Goal: Task Accomplishment & Management: Use online tool/utility

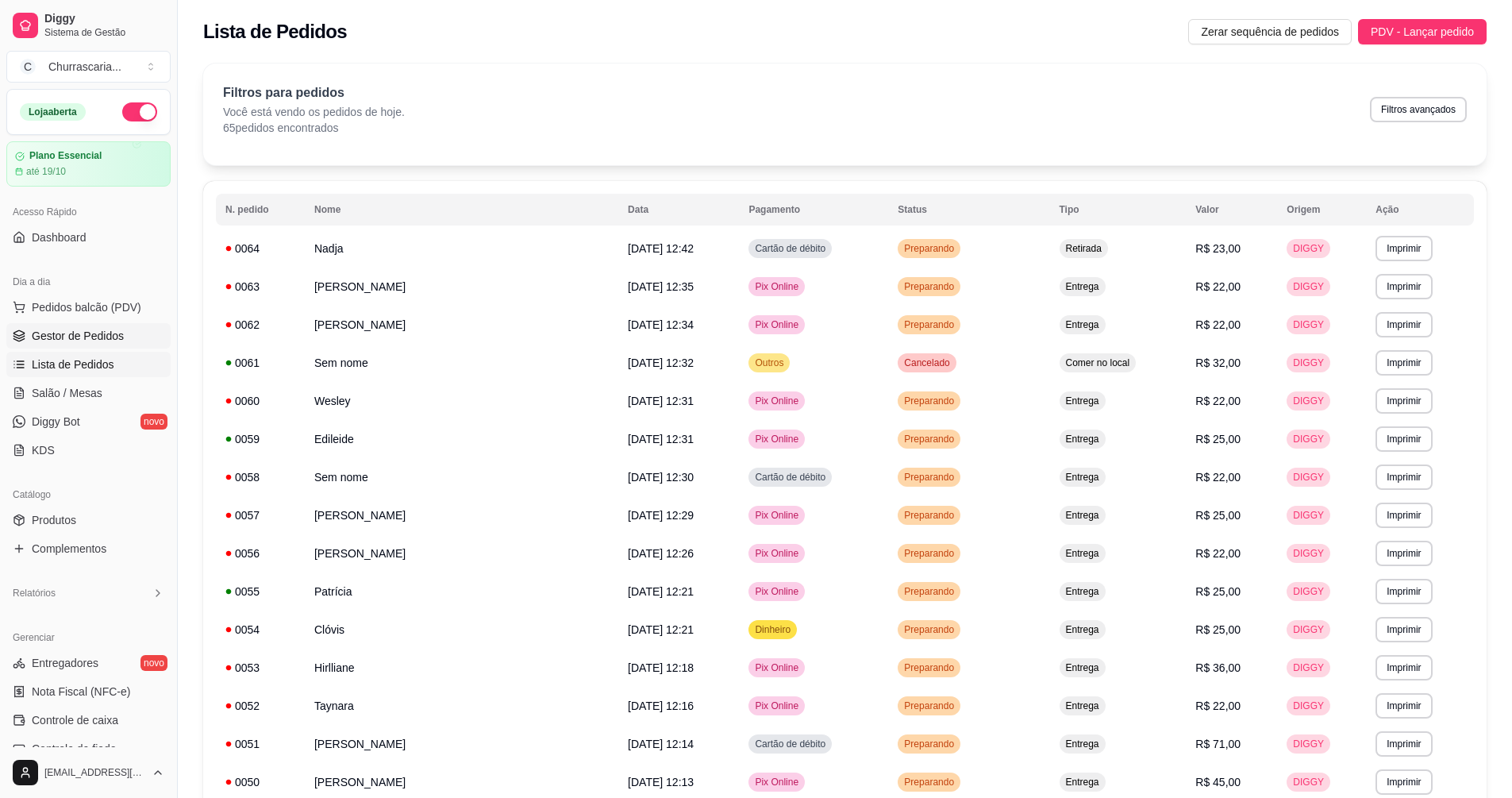
click at [144, 339] on link "Gestor de Pedidos" at bounding box center [88, 335] width 165 height 26
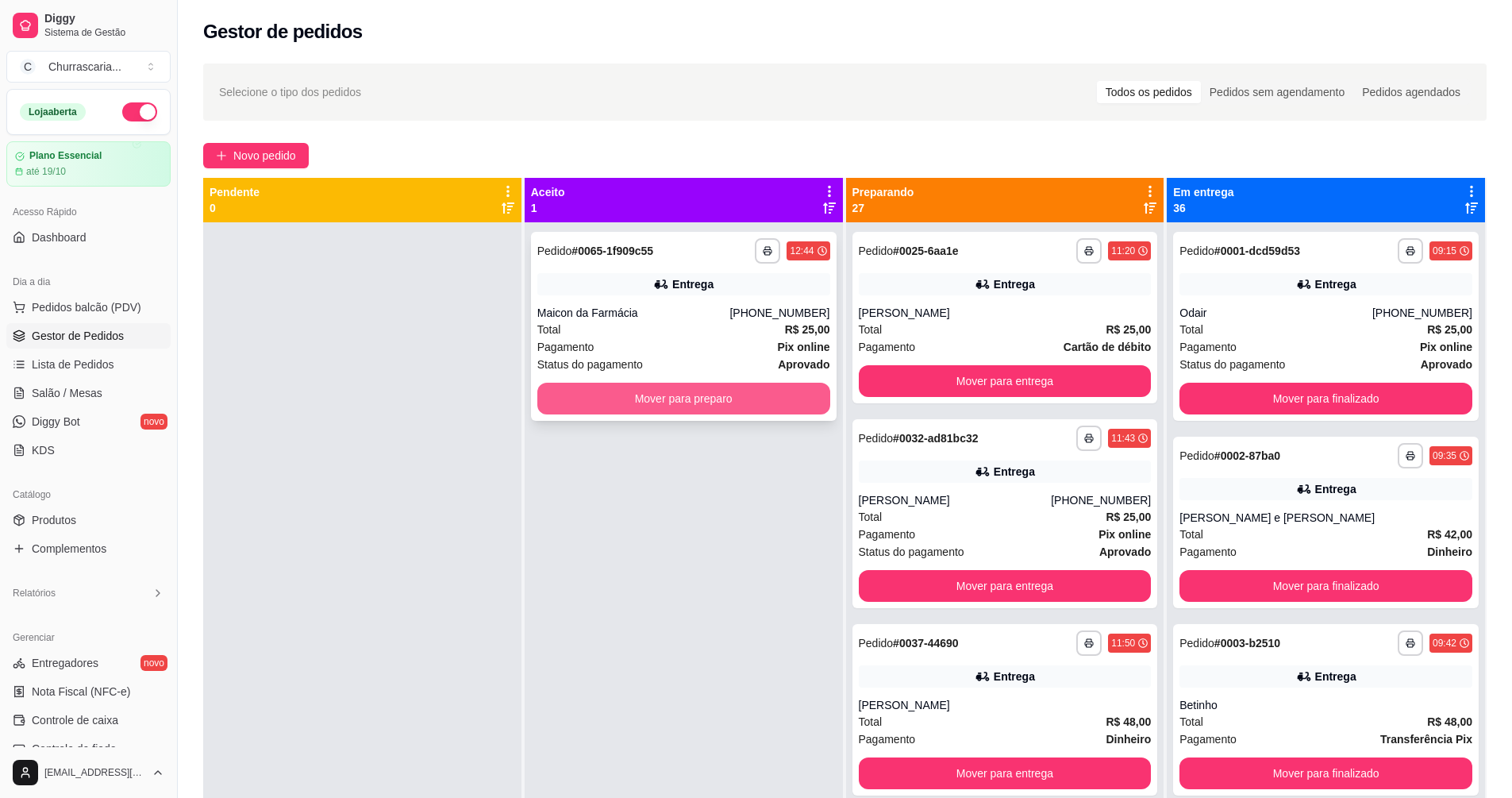
click at [680, 396] on button "Mover para preparo" at bounding box center [683, 399] width 293 height 32
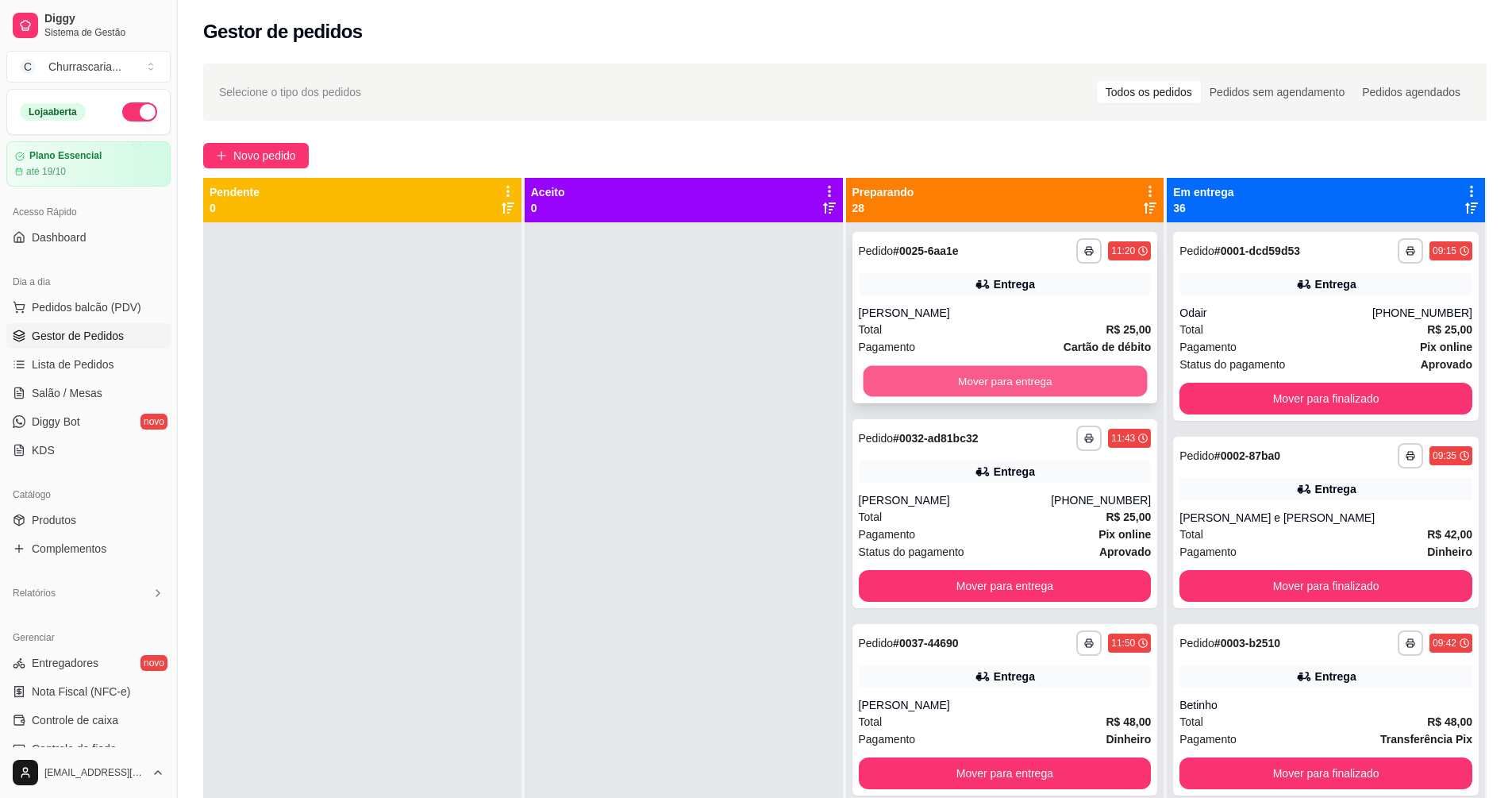
click at [953, 374] on button "Mover para entrega" at bounding box center [1005, 382] width 285 height 31
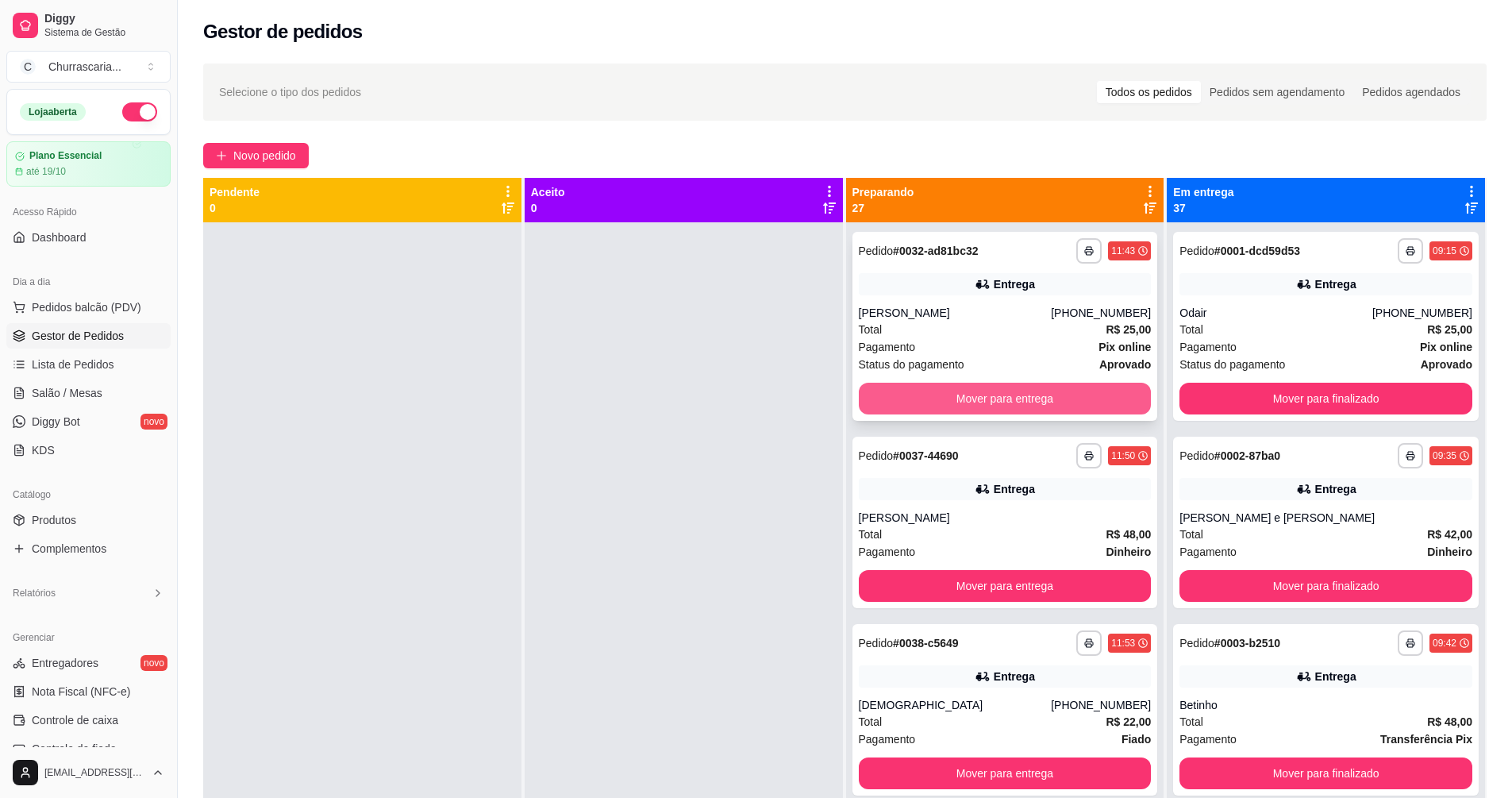
click at [950, 387] on button "Mover para entrega" at bounding box center [1005, 399] width 293 height 32
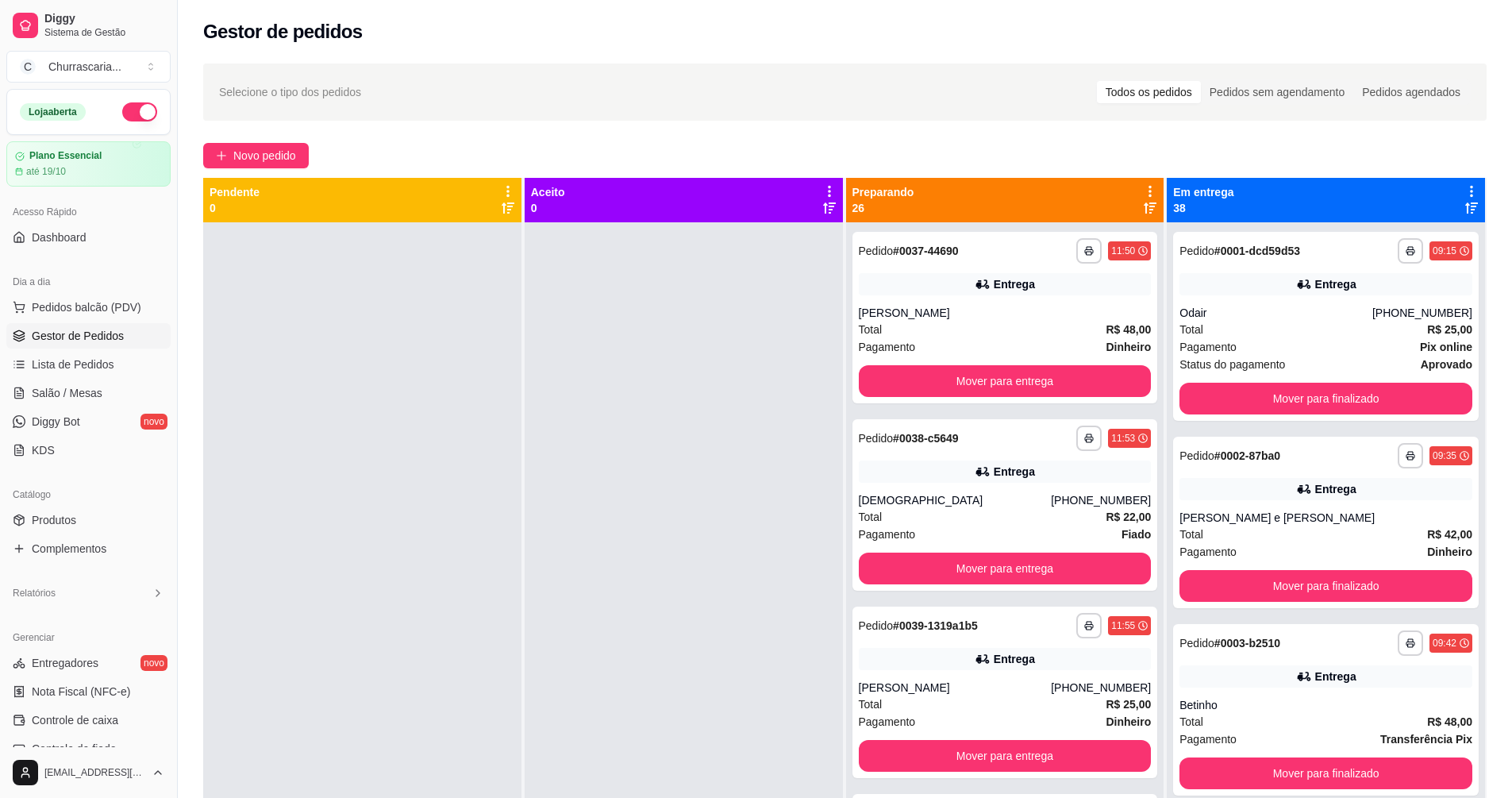
click at [740, 386] on div at bounding box center [684, 621] width 318 height 798
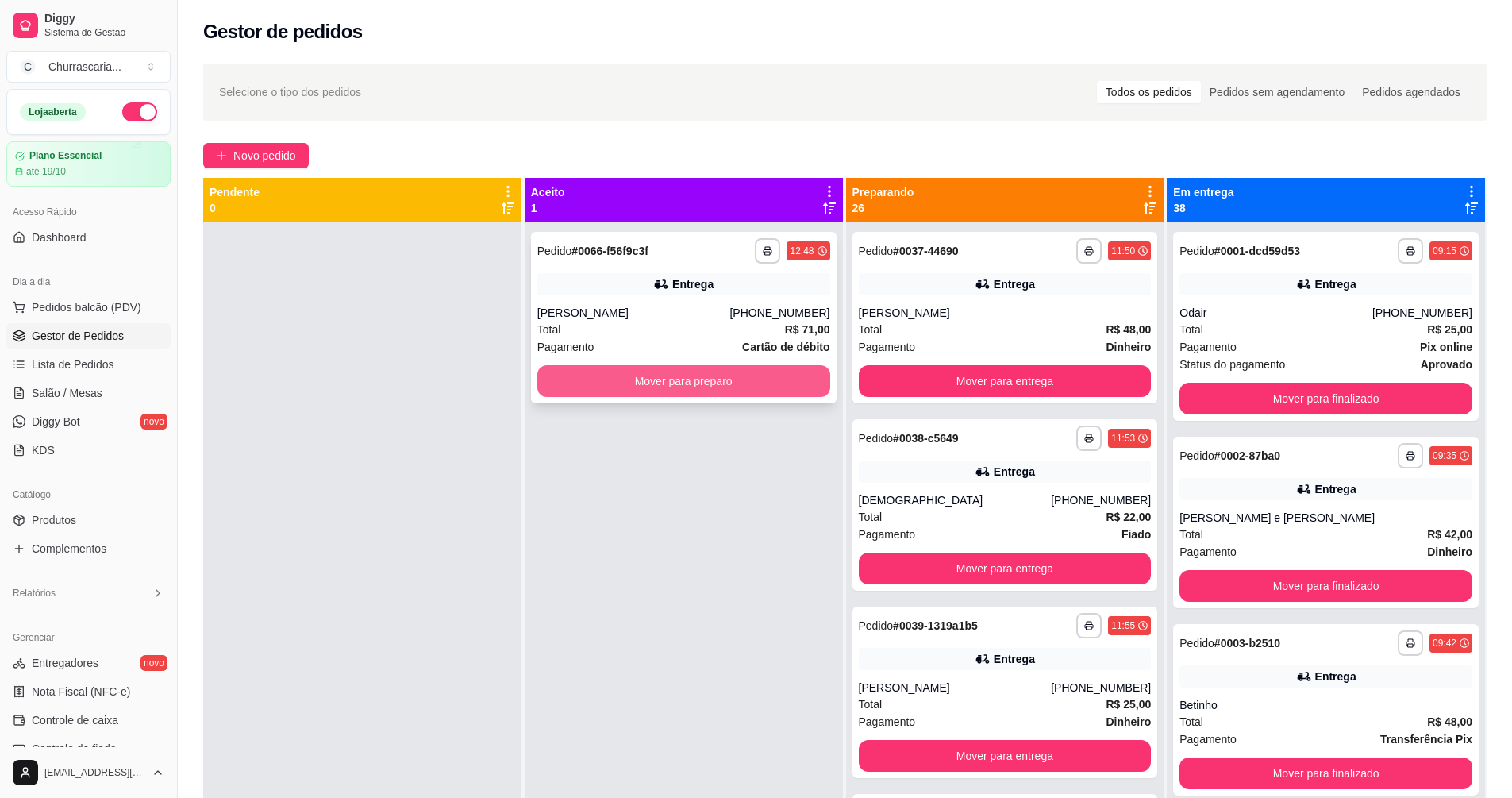
click at [755, 376] on button "Mover para preparo" at bounding box center [683, 382] width 293 height 32
click at [84, 557] on link "Complementos" at bounding box center [88, 549] width 165 height 26
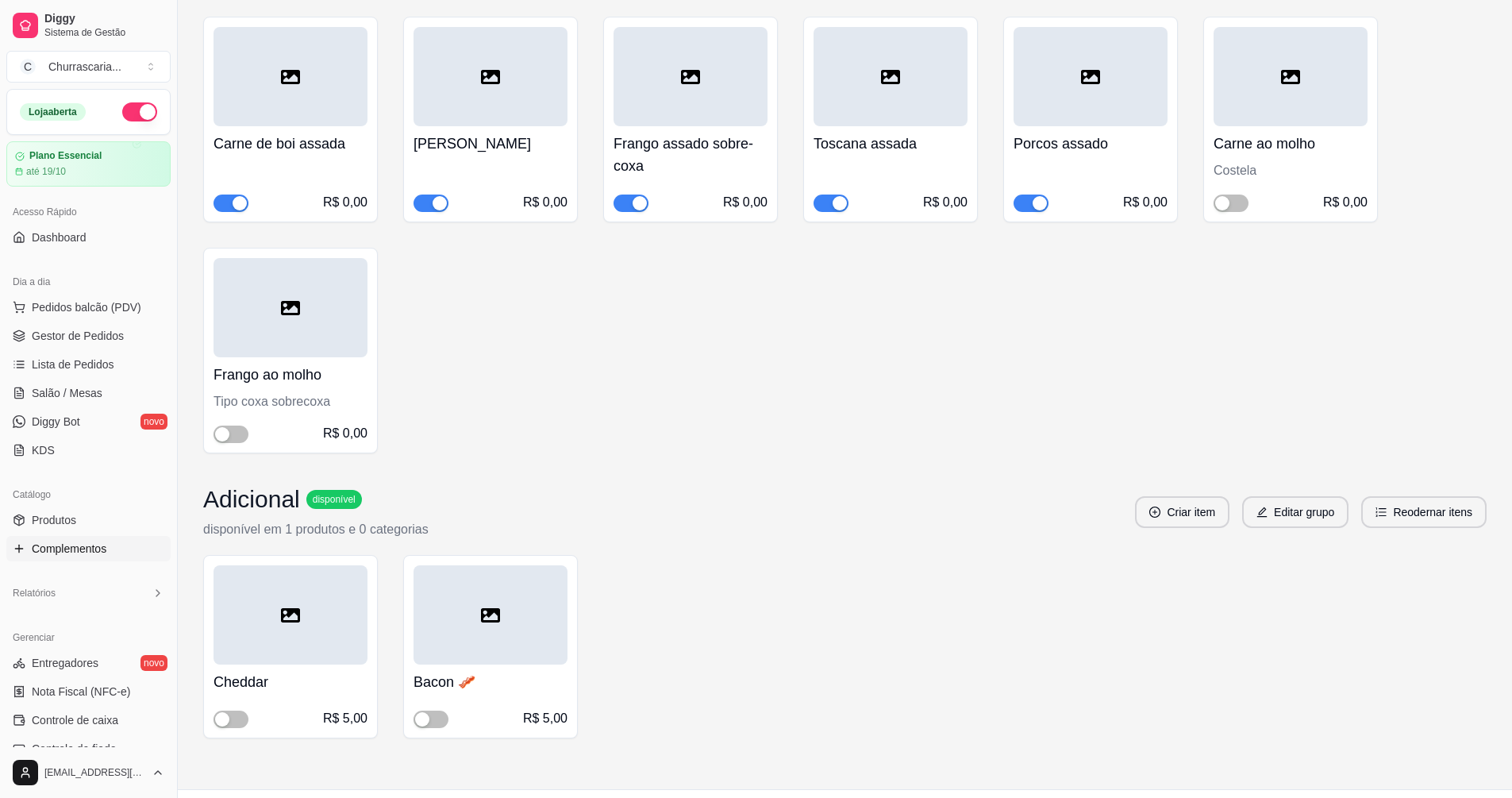
scroll to position [1509, 0]
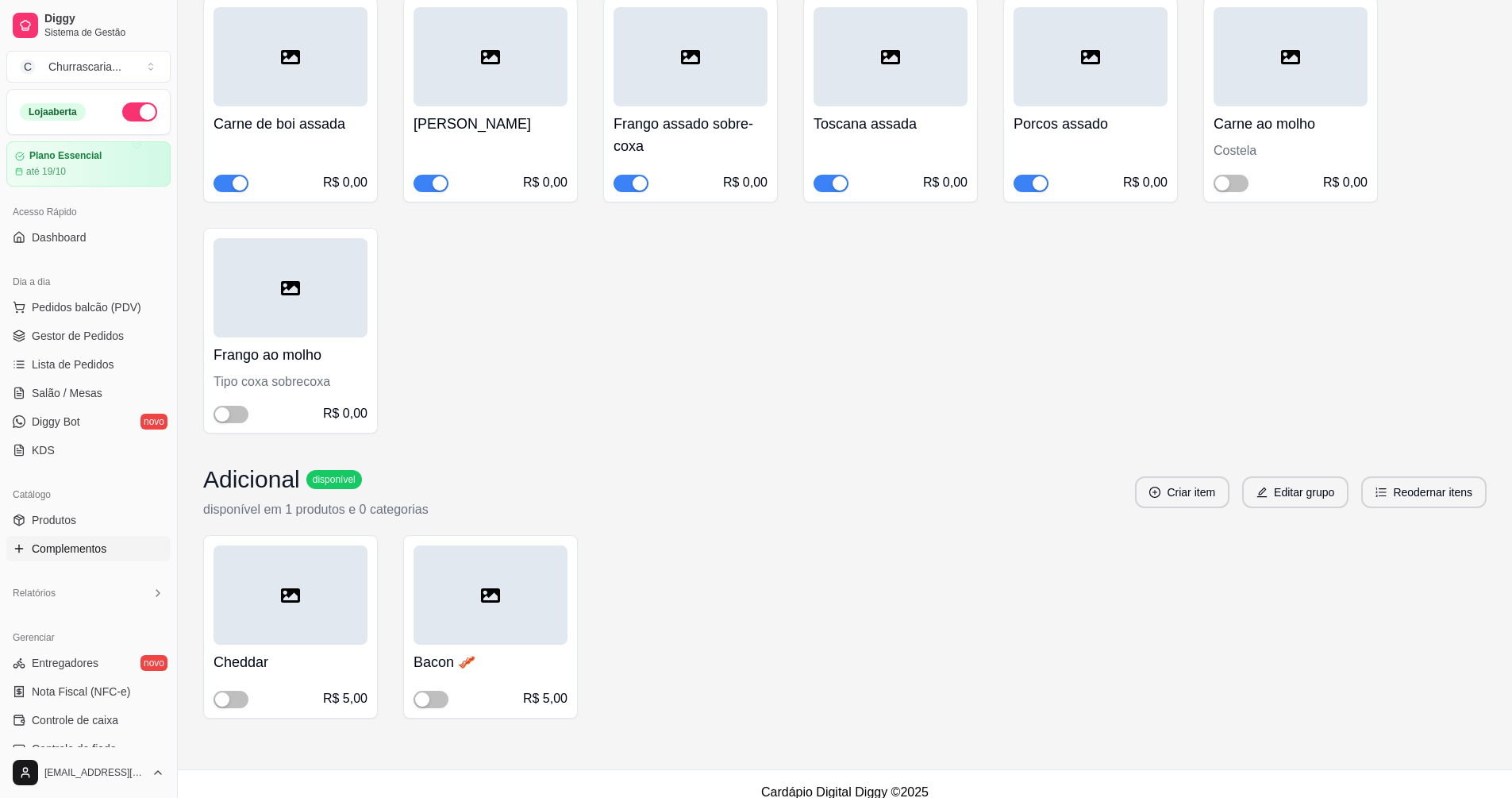
click at [1029, 175] on span "button" at bounding box center [1031, 183] width 35 height 18
click at [64, 329] on span "Gestor de Pedidos" at bounding box center [78, 336] width 92 height 16
